Goal: Download file/media

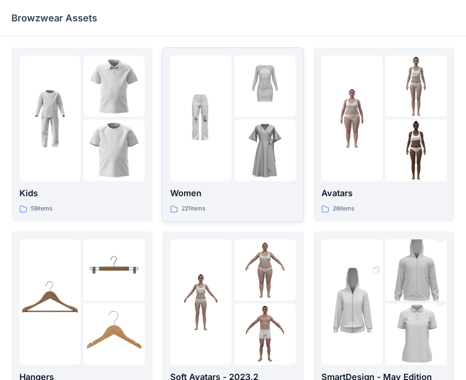
click at [230, 177] on div at bounding box center [200, 118] width 61 height 125
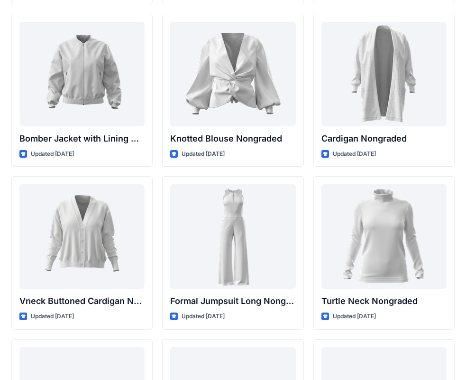
scroll to position [8670, 0]
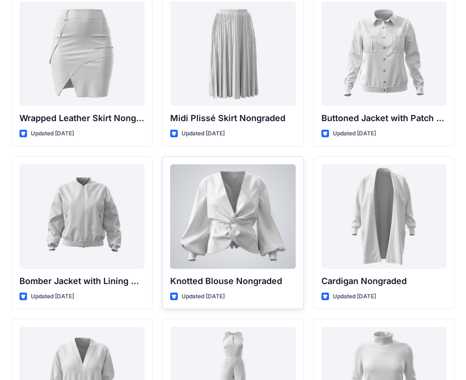
click at [218, 207] on div at bounding box center [232, 216] width 125 height 104
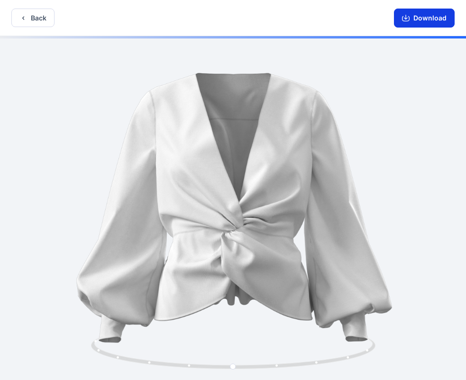
click at [428, 15] on button "Download" at bounding box center [424, 18] width 61 height 19
click at [407, 15] on icon "button" at bounding box center [406, 18] width 8 height 8
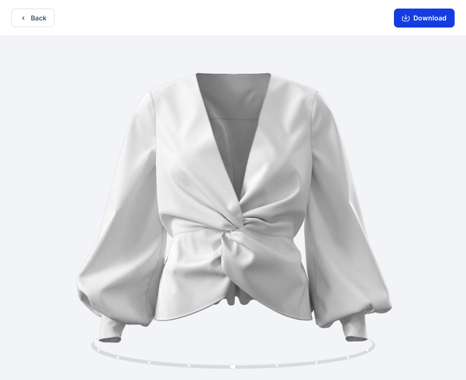
click at [407, 15] on icon "button" at bounding box center [406, 18] width 8 height 8
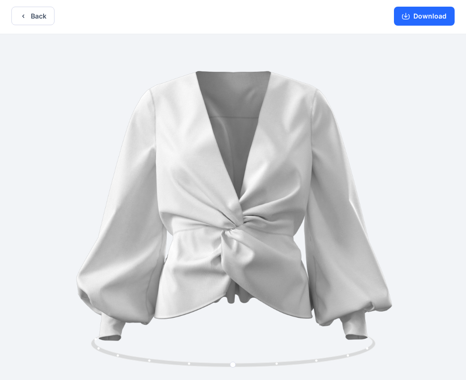
drag, startPoint x: 336, startPoint y: 90, endPoint x: 323, endPoint y: 107, distance: 21.5
click at [288, 121] on div at bounding box center [233, 206] width 466 height 345
drag, startPoint x: 288, startPoint y: 121, endPoint x: 312, endPoint y: 115, distance: 25.0
click at [312, 115] on div at bounding box center [233, 206] width 466 height 345
drag, startPoint x: 284, startPoint y: 289, endPoint x: 266, endPoint y: 290, distance: 18.1
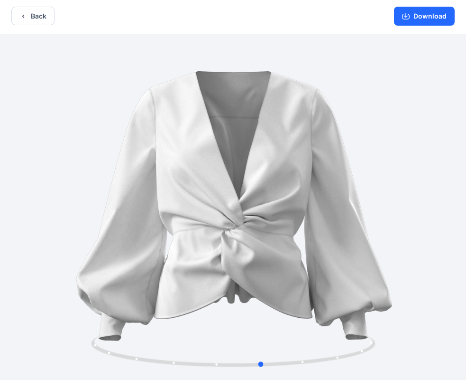
click at [266, 294] on div at bounding box center [233, 206] width 466 height 345
click at [402, 19] on button "Download" at bounding box center [424, 16] width 61 height 19
click at [404, 18] on icon "button" at bounding box center [406, 16] width 8 height 8
click at [406, 17] on icon "button" at bounding box center [406, 16] width 8 height 8
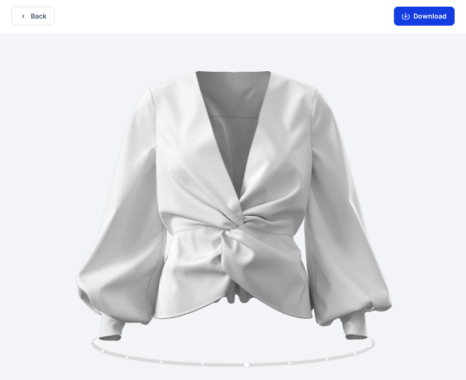
click at [406, 17] on icon "button" at bounding box center [406, 16] width 8 height 8
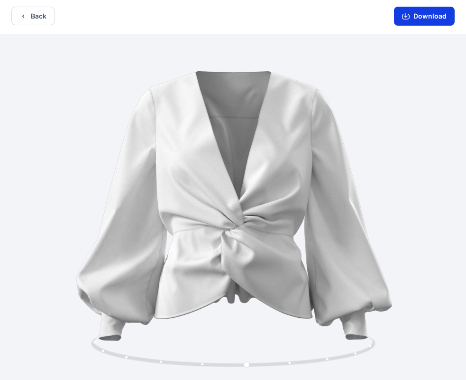
click at [406, 17] on icon "button" at bounding box center [406, 16] width 8 height 8
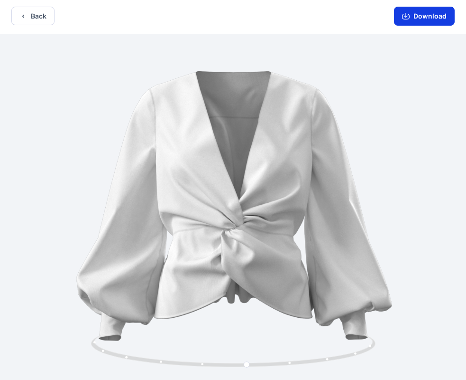
click at [406, 17] on icon "button" at bounding box center [406, 16] width 8 height 8
click at [326, 209] on div at bounding box center [233, 206] width 466 height 345
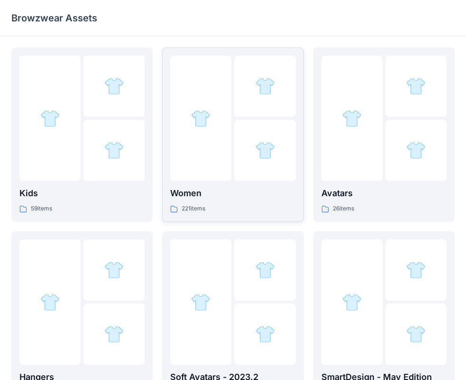
click at [201, 115] on img at bounding box center [200, 118] width 19 height 19
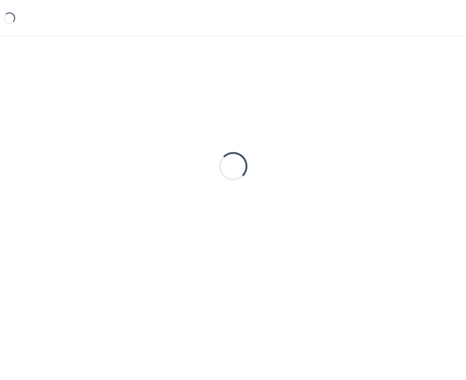
click at [201, 115] on div "Loading..." at bounding box center [233, 165] width 444 height 237
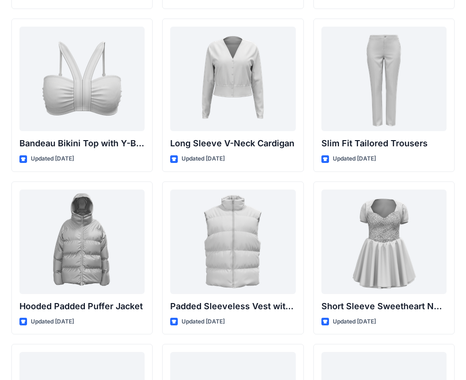
scroll to position [1655, 0]
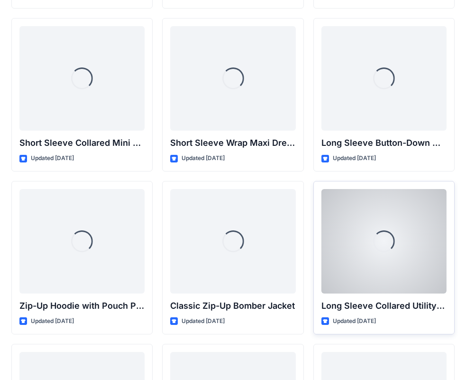
click at [318, 219] on div "Loading... Long Sleeve Collared Utility Jacket Updated 5 months ago" at bounding box center [384, 257] width 141 height 153
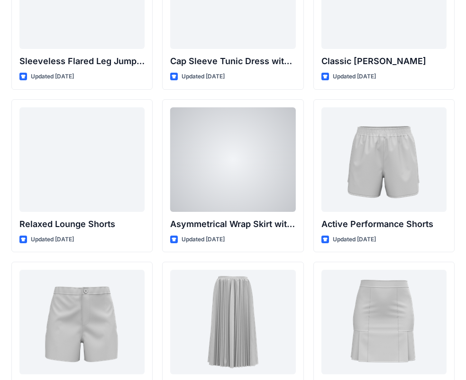
scroll to position [2305, 0]
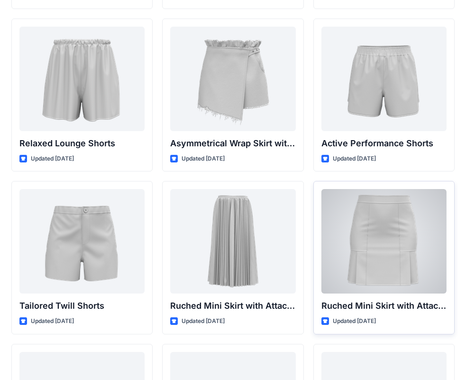
click at [344, 222] on div at bounding box center [384, 241] width 125 height 104
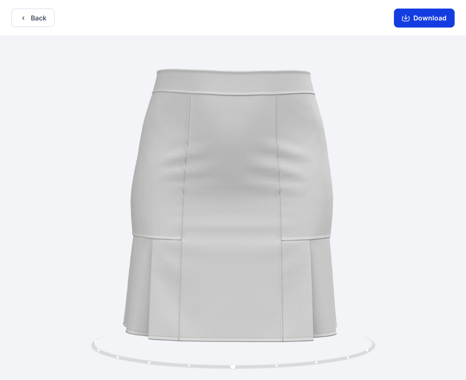
click at [414, 14] on button "Download" at bounding box center [424, 18] width 61 height 19
click at [21, 26] on button "Back" at bounding box center [32, 18] width 43 height 19
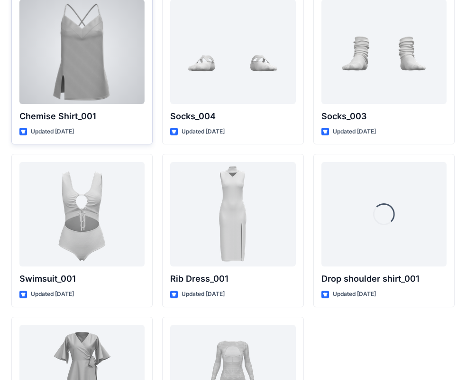
scroll to position [11699, 0]
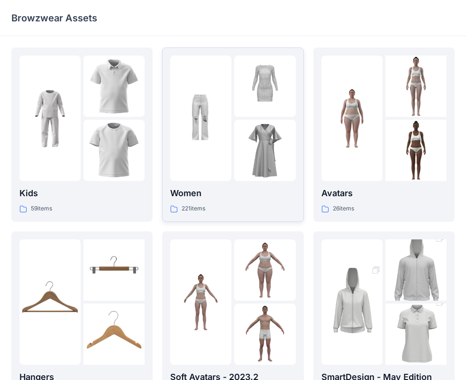
click at [203, 152] on div at bounding box center [200, 118] width 61 height 125
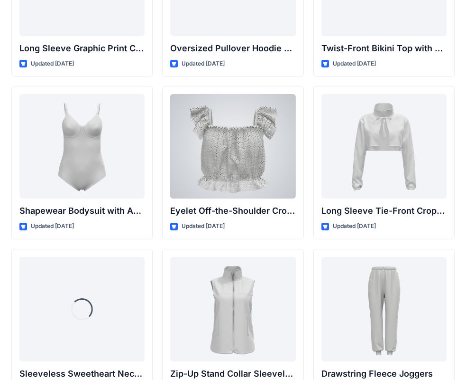
scroll to position [3097, 0]
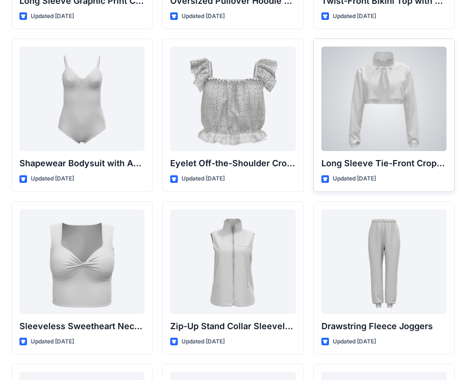
click at [370, 69] on div at bounding box center [384, 99] width 125 height 104
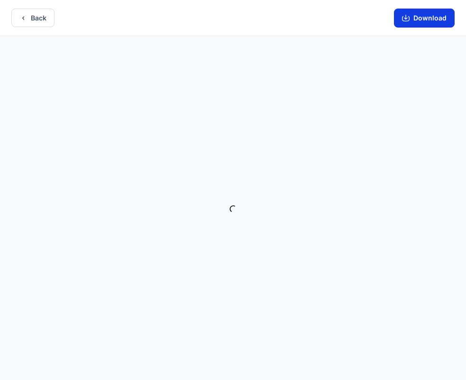
click at [422, 19] on button "Download" at bounding box center [424, 18] width 61 height 19
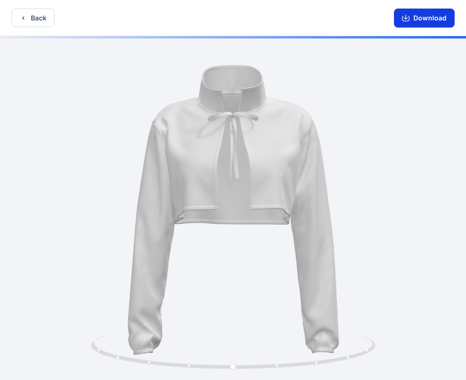
click at [413, 19] on button "Download" at bounding box center [424, 18] width 61 height 19
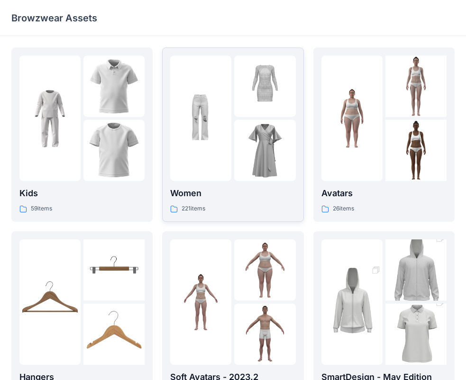
click at [189, 139] on div at bounding box center [200, 118] width 61 height 125
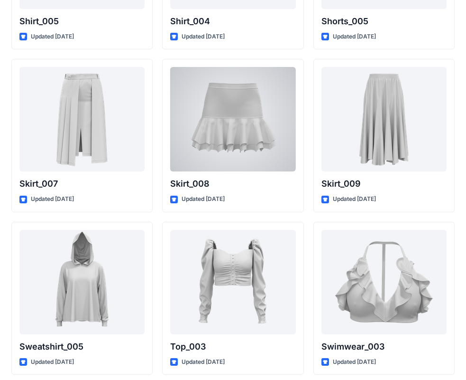
scroll to position [4493, 0]
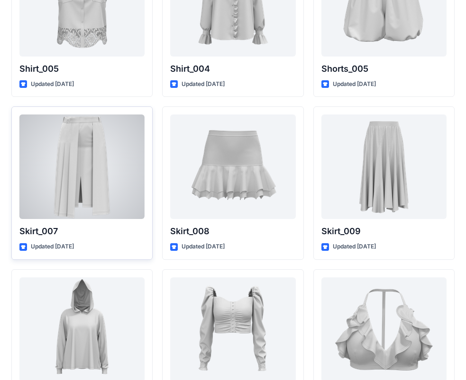
click at [51, 113] on div "Skirt_007 Updated [DATE]" at bounding box center [81, 182] width 141 height 153
click at [59, 125] on div at bounding box center [81, 166] width 125 height 104
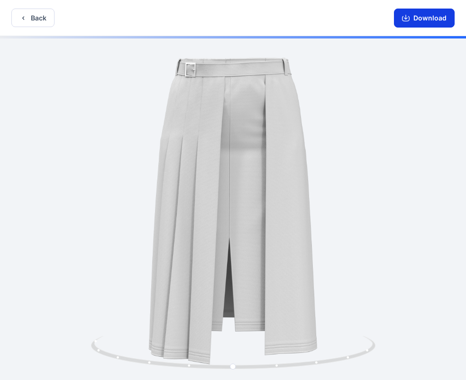
click at [416, 17] on button "Download" at bounding box center [424, 18] width 61 height 19
click at [21, 18] on icon "button" at bounding box center [23, 18] width 8 height 8
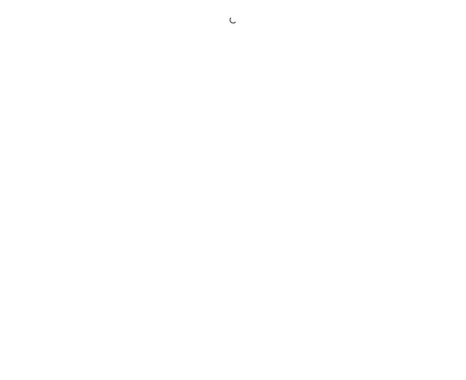
scroll to position [2, 0]
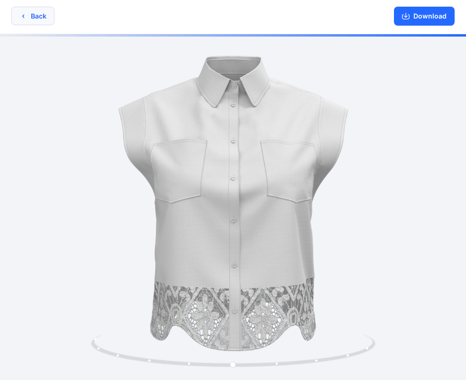
click at [15, 8] on button "Back" at bounding box center [32, 16] width 43 height 19
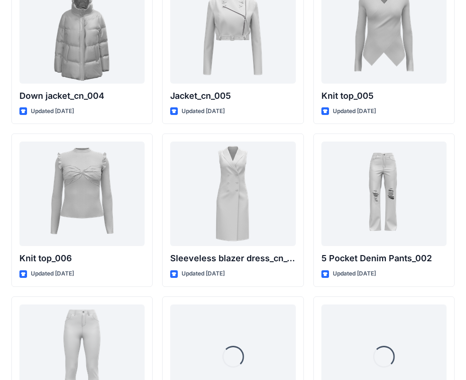
scroll to position [6206, 0]
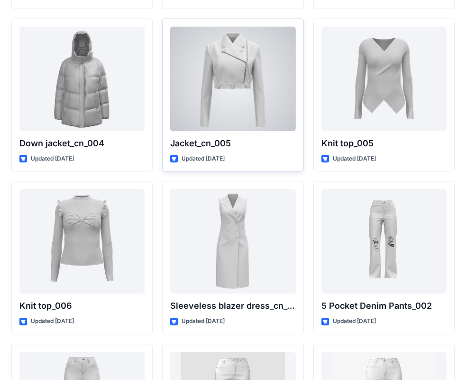
click at [220, 90] on div at bounding box center [232, 79] width 125 height 104
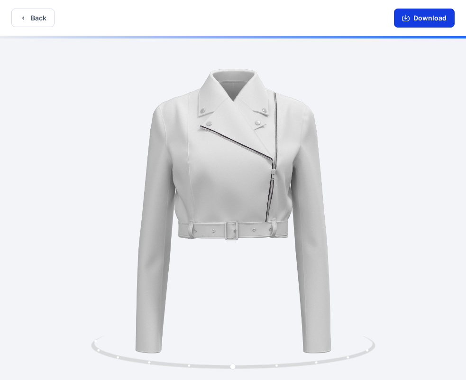
click at [420, 21] on button "Download" at bounding box center [424, 18] width 61 height 19
click at [26, 17] on icon "button" at bounding box center [23, 18] width 8 height 8
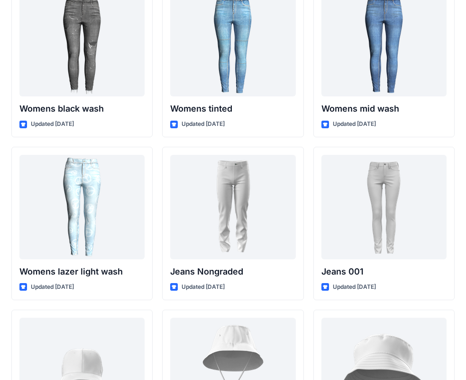
scroll to position [6856, 0]
